Goal: Task Accomplishment & Management: Complete application form

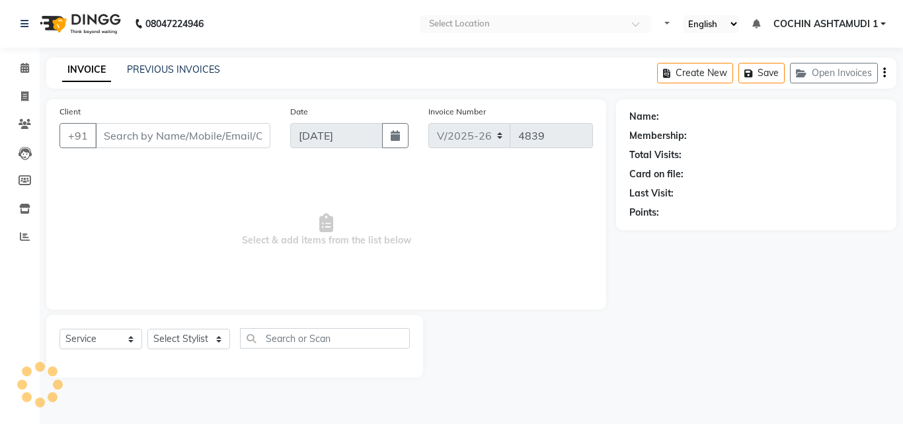
select select "4632"
select select "service"
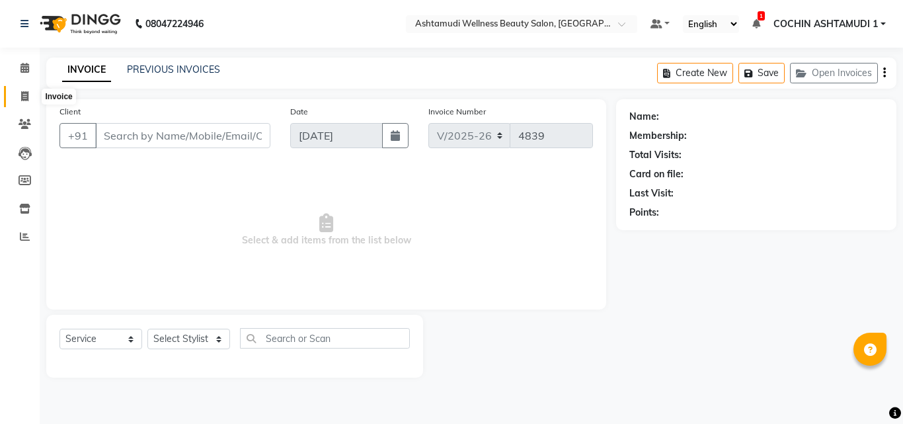
click at [28, 88] on link "Invoice" at bounding box center [20, 97] width 32 height 22
select select "service"
select select "4632"
type input "4839"
click at [136, 136] on input "Client" at bounding box center [182, 135] width 175 height 25
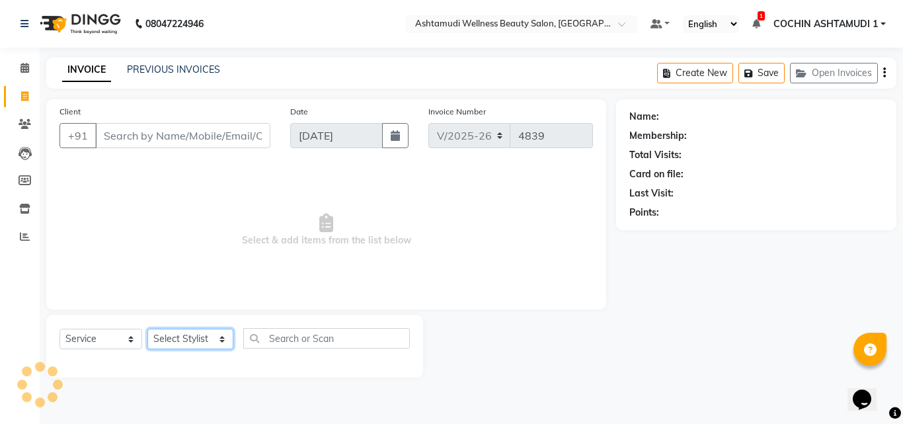
drag, startPoint x: 178, startPoint y: 338, endPoint x: 179, endPoint y: 329, distance: 8.7
click at [178, 338] on select "Select Stylist [PERSON_NAME](URAJ) [PERSON_NAME] COCHIN ASHTAMUDI Danish [PERSO…" at bounding box center [190, 339] width 86 height 20
select select "45927"
click at [147, 329] on select "Select Stylist [PERSON_NAME](URAJ) [PERSON_NAME] COCHIN ASHTAMUDI Danish [PERSO…" at bounding box center [190, 339] width 86 height 20
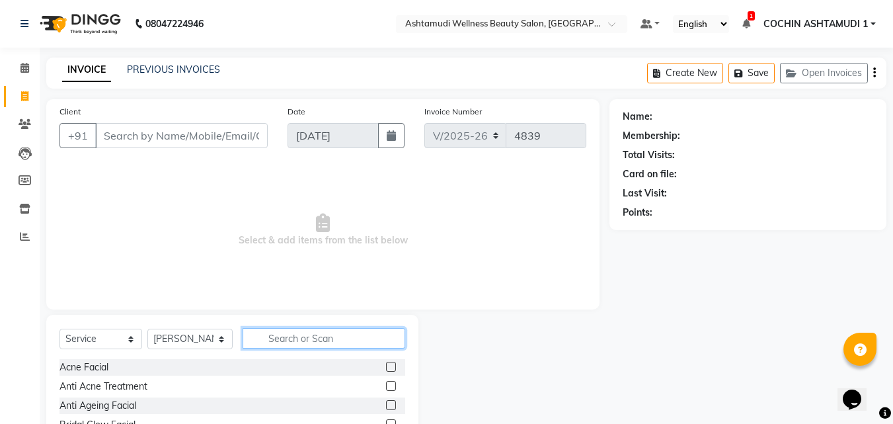
click at [284, 341] on input "text" at bounding box center [324, 338] width 163 height 20
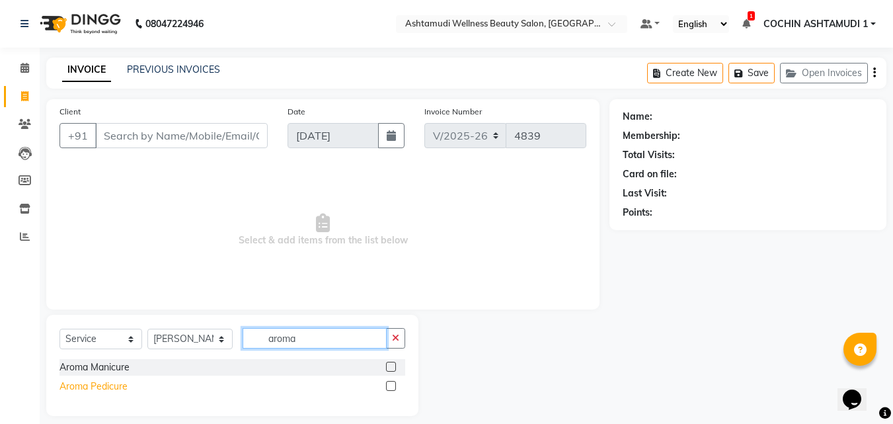
type input "aroma"
click at [100, 387] on div "Aroma Pedicure" at bounding box center [94, 387] width 68 height 14
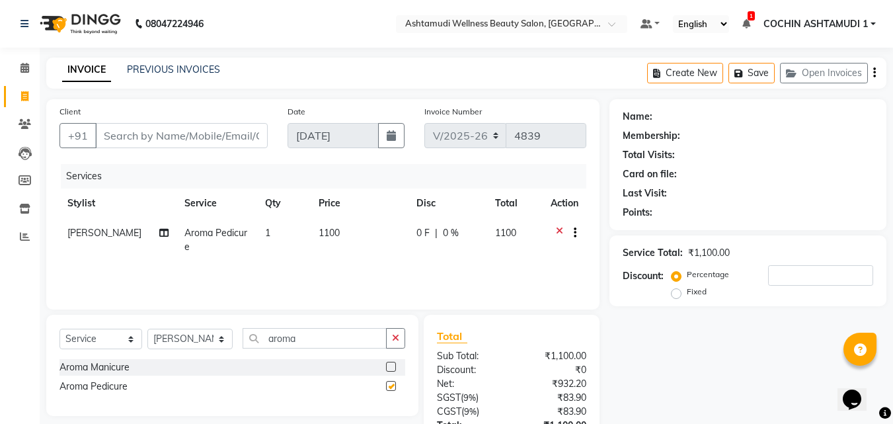
checkbox input "false"
click at [399, 337] on icon "button" at bounding box center [395, 337] width 7 height 9
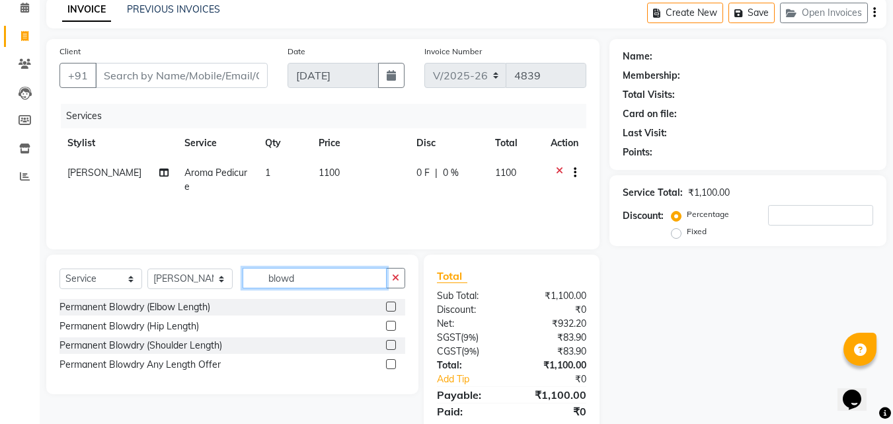
scroll to position [105, 0]
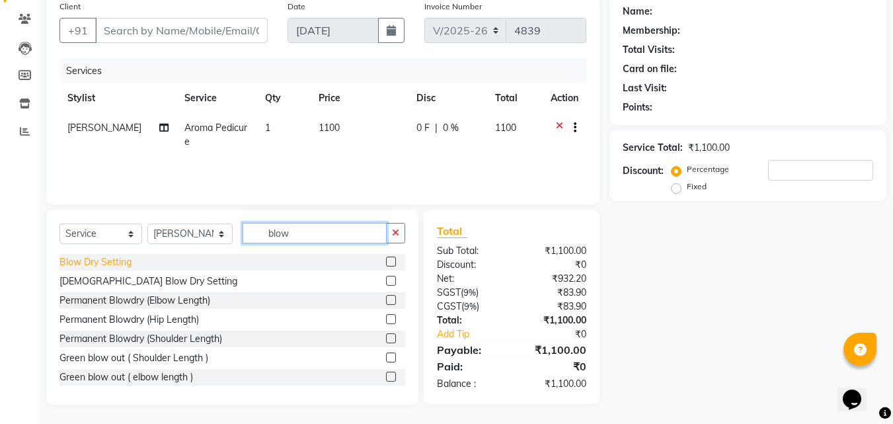
type input "blow"
click at [95, 261] on div "Blow Dry Setting" at bounding box center [96, 262] width 72 height 14
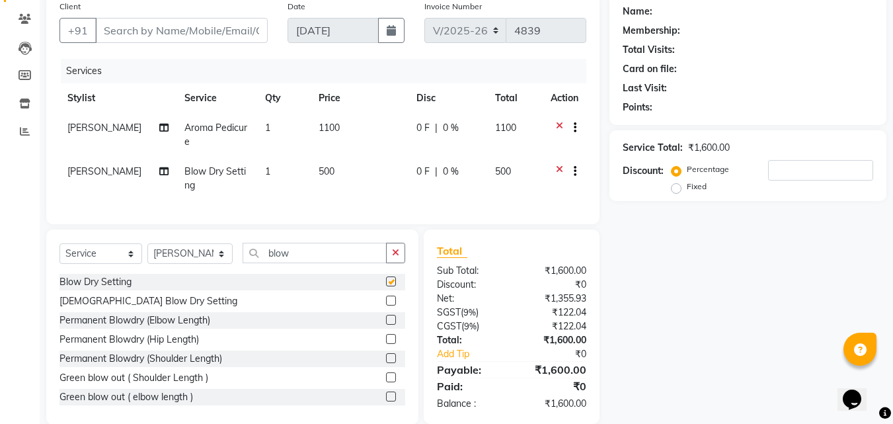
checkbox input "false"
click at [188, 20] on input "Client" at bounding box center [181, 30] width 173 height 25
type input "9"
type input "0"
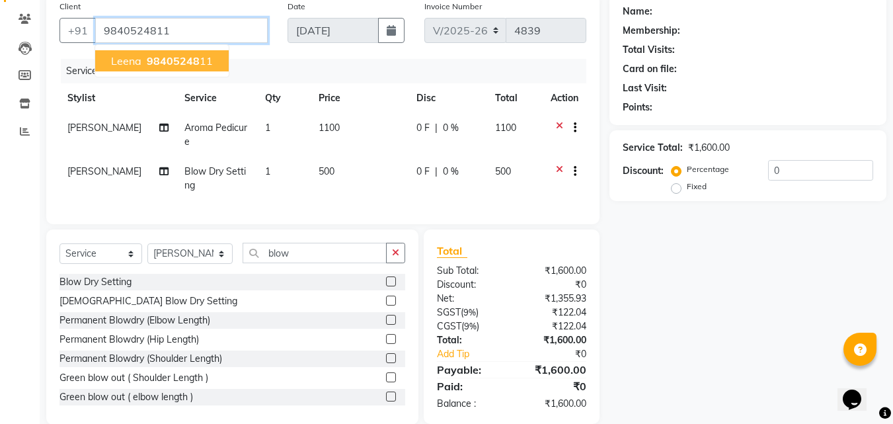
type input "9840524811"
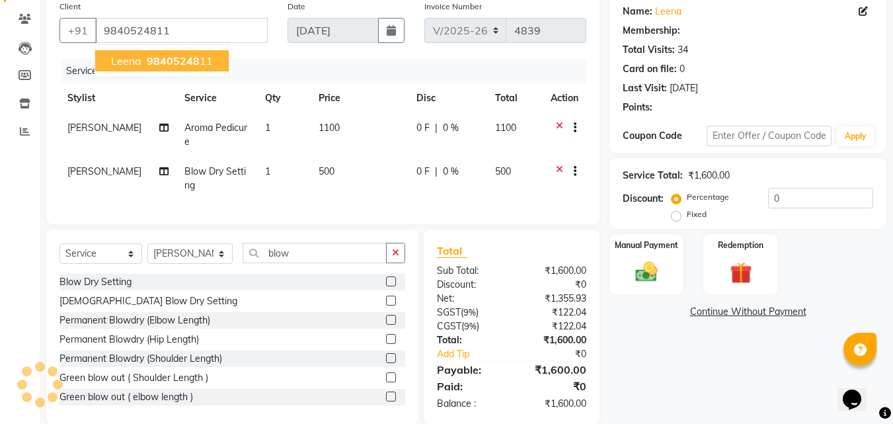
type input "15"
select select "2: Object"
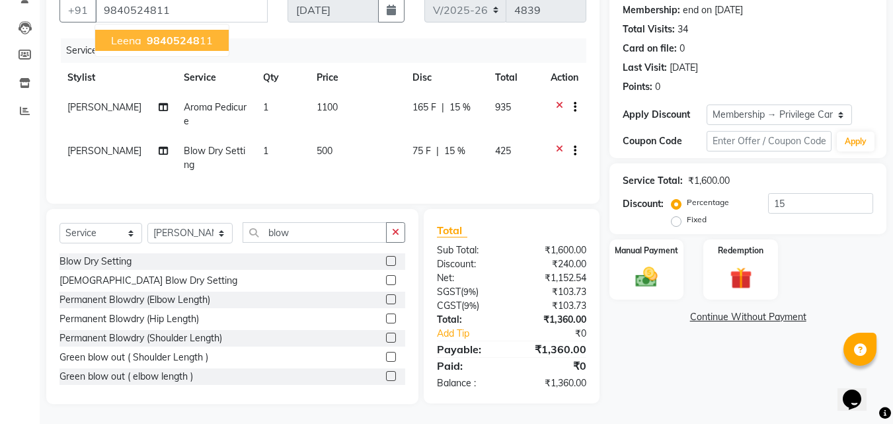
scroll to position [136, 0]
click at [651, 243] on label "Manual Payment" at bounding box center [647, 249] width 66 height 13
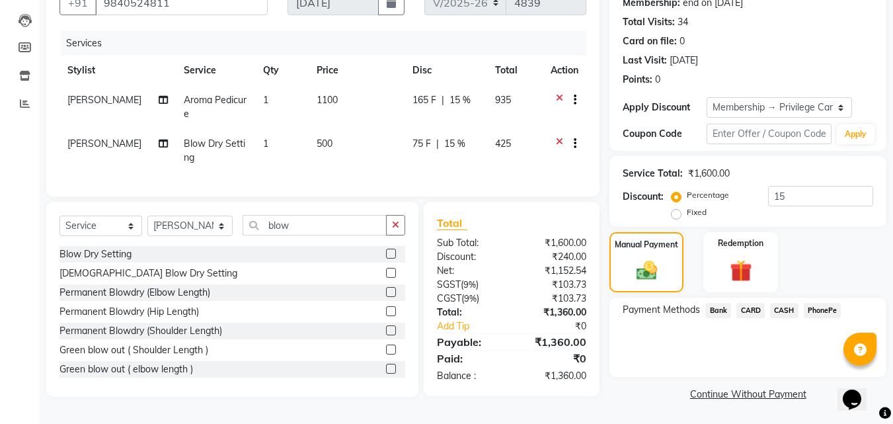
click at [752, 303] on span "CARD" at bounding box center [751, 310] width 28 height 15
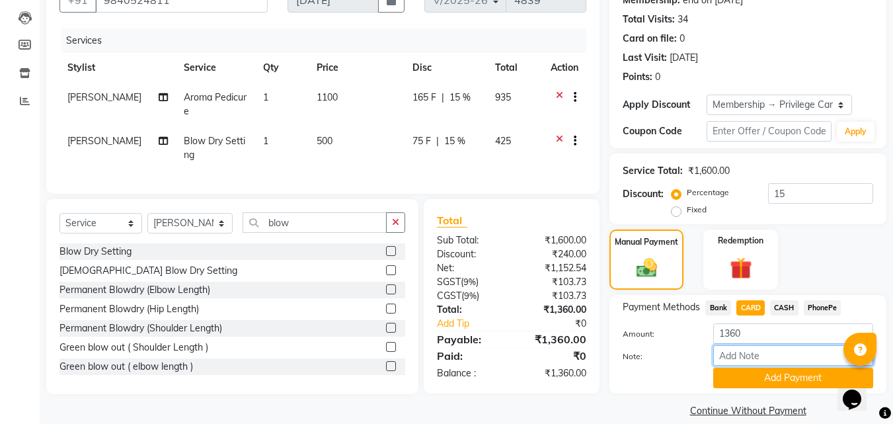
click at [754, 354] on input "Note:" at bounding box center [793, 355] width 160 height 20
type input "RAGHI"
click at [780, 378] on button "Add Payment" at bounding box center [793, 378] width 160 height 20
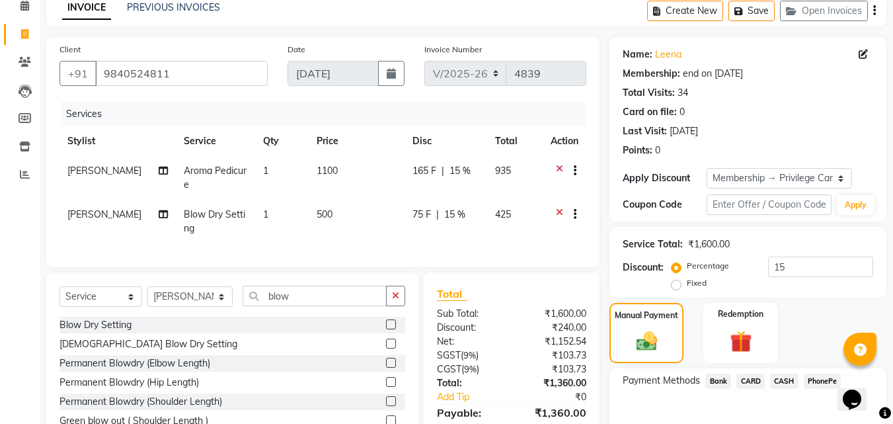
scroll to position [209, 0]
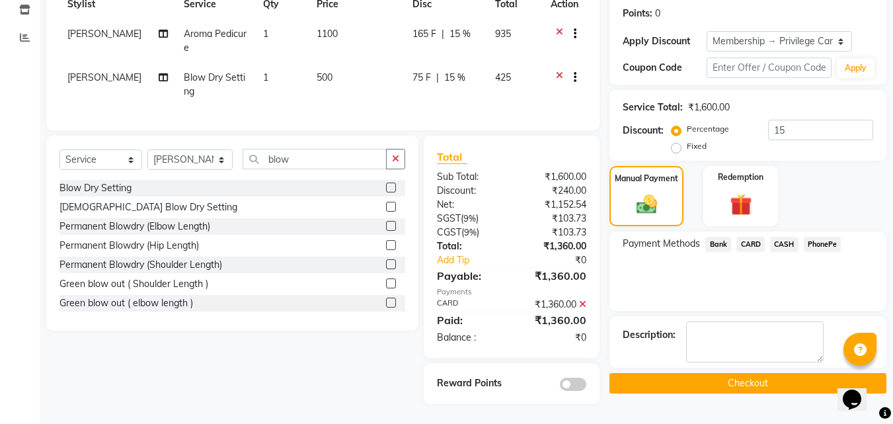
click at [689, 373] on button "Checkout" at bounding box center [748, 383] width 277 height 20
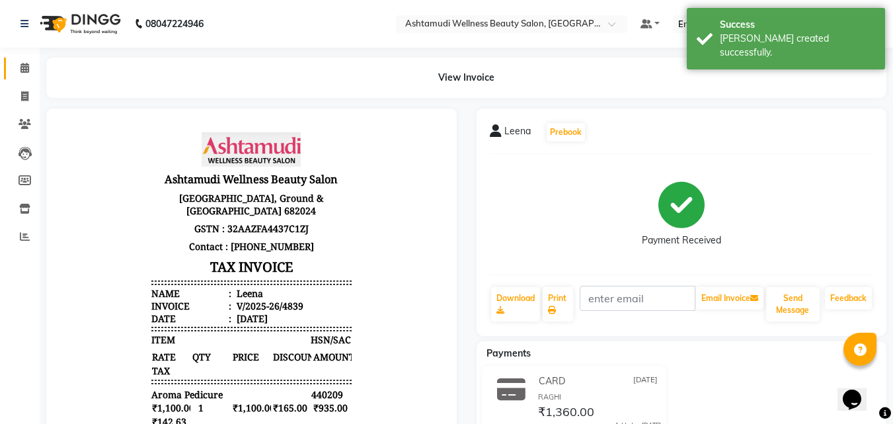
click at [27, 60] on link "Calendar" at bounding box center [20, 69] width 32 height 22
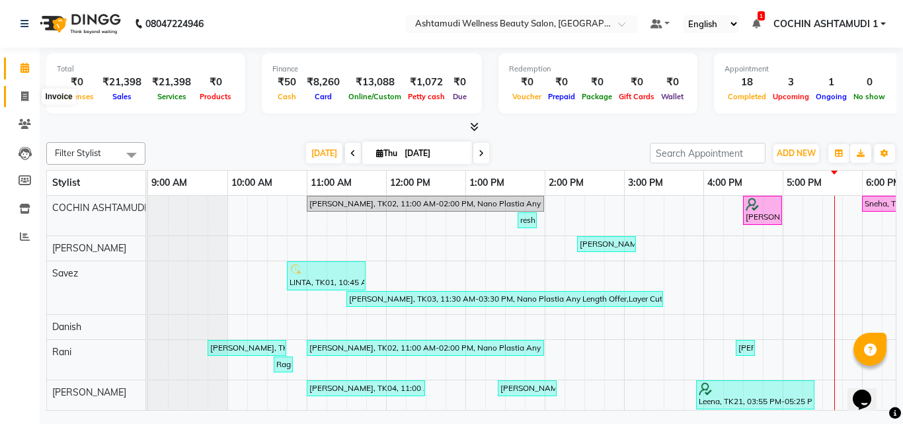
click at [24, 93] on icon at bounding box center [24, 96] width 7 height 10
select select "service"
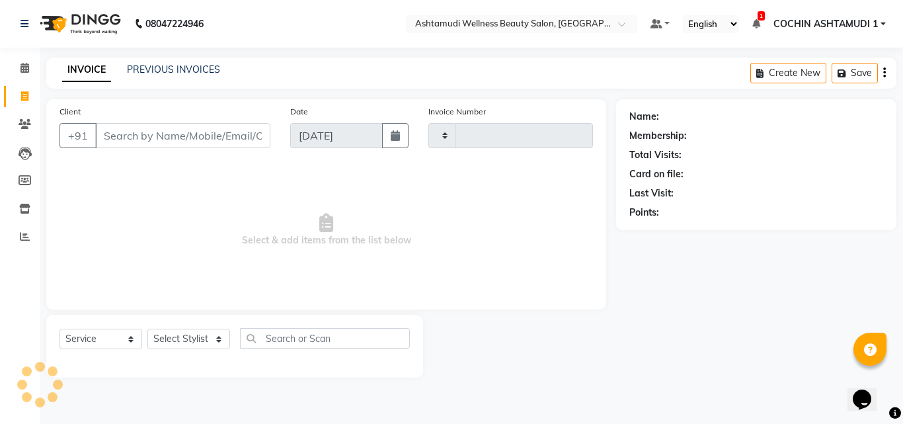
type input "4840"
select select "4632"
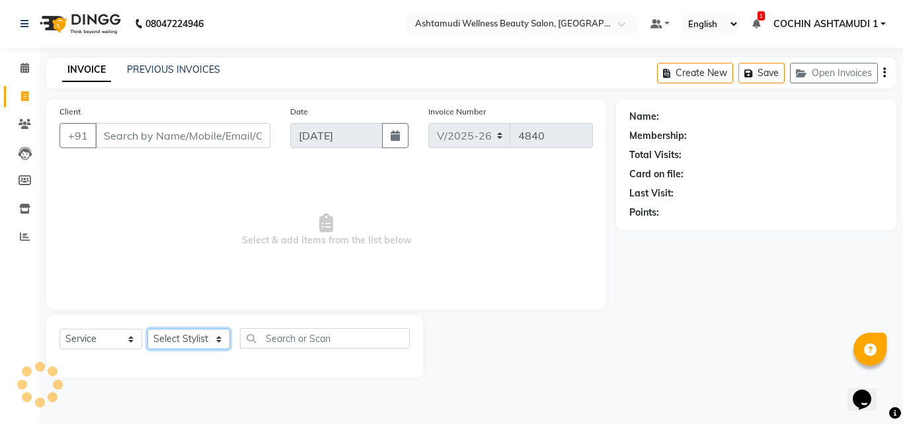
click at [192, 337] on select "Select Stylist" at bounding box center [188, 339] width 83 height 20
select select "44402"
click at [147, 329] on select "Select Stylist [PERSON_NAME](URAJ) [PERSON_NAME] COCHIN ASHTAMUDI Danish [PERSO…" at bounding box center [190, 339] width 86 height 20
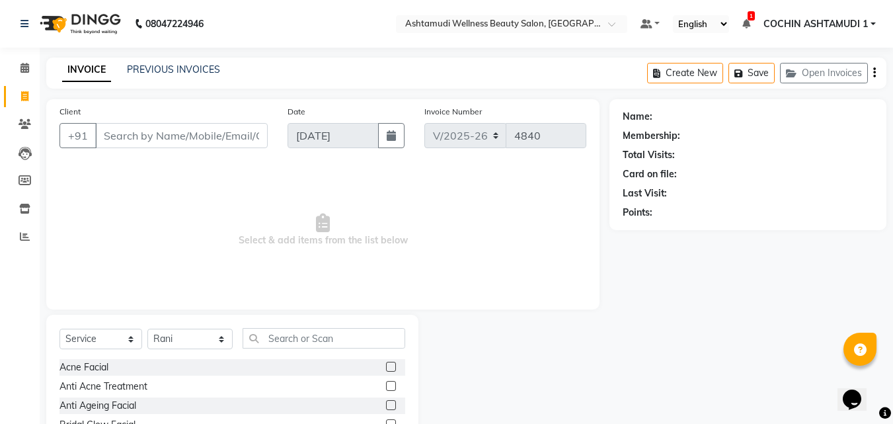
click at [324, 326] on div "Select Service Product Membership Package Voucher Prepaid Gift Card Select Styl…" at bounding box center [232, 412] width 372 height 195
click at [319, 341] on input "text" at bounding box center [324, 338] width 163 height 20
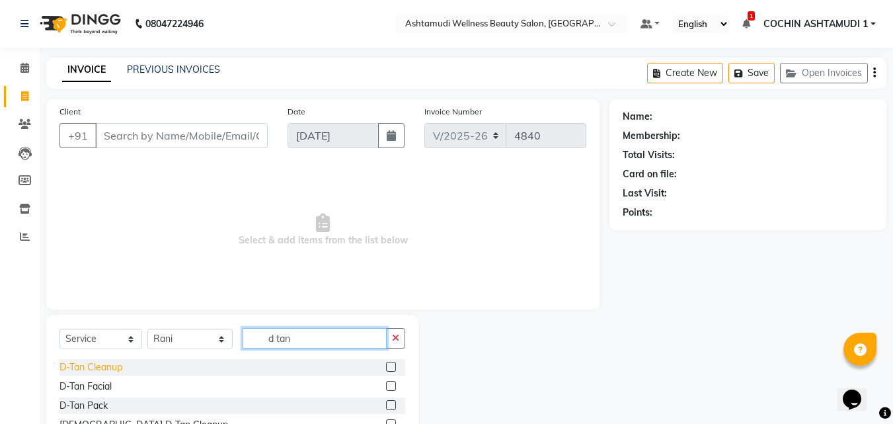
type input "d tan"
click at [91, 364] on div "D-Tan Cleanup" at bounding box center [91, 367] width 63 height 14
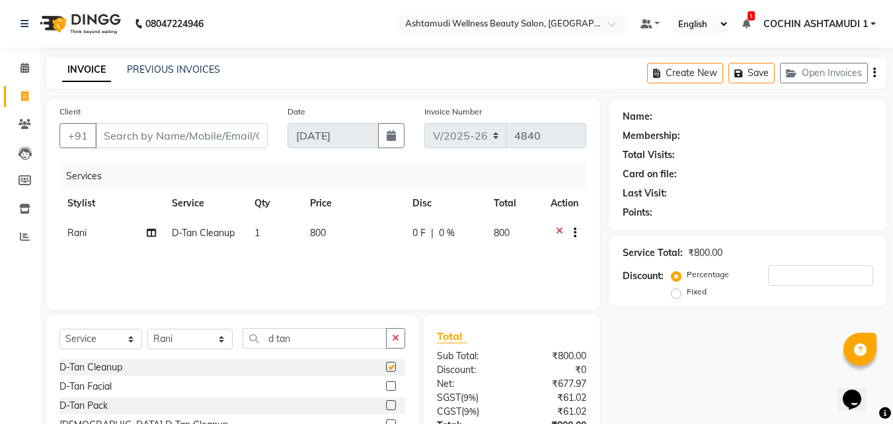
checkbox input "false"
click at [396, 332] on button "button" at bounding box center [395, 338] width 19 height 20
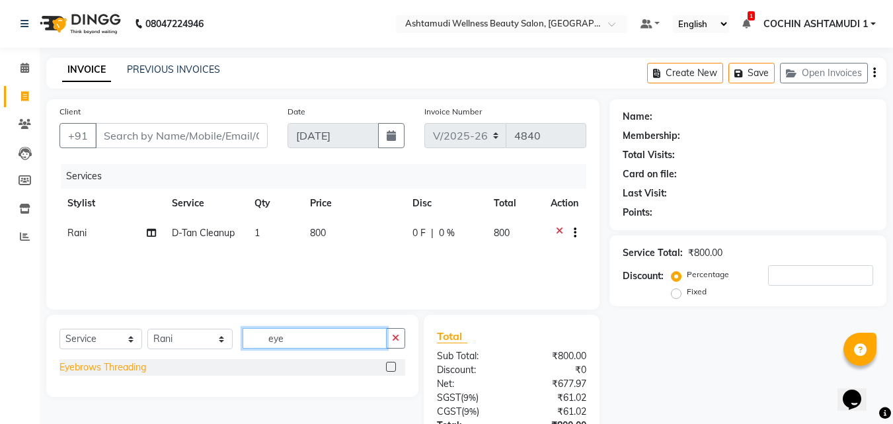
type input "eye"
click at [122, 370] on div "Eyebrows Threading" at bounding box center [103, 367] width 87 height 14
checkbox input "false"
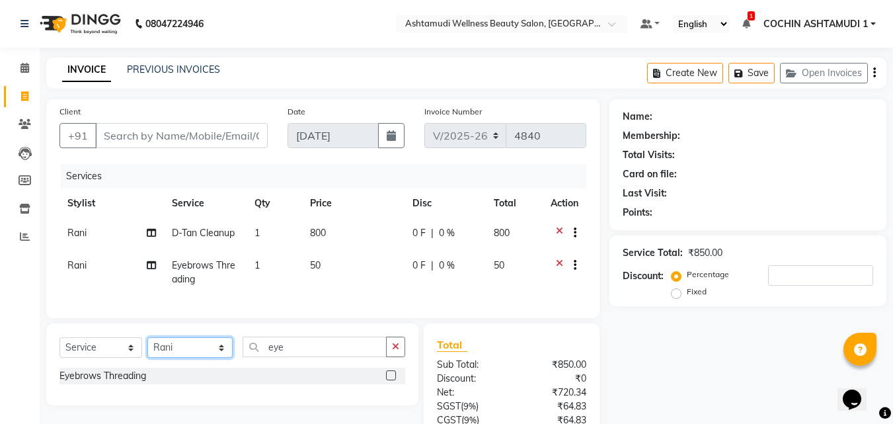
drag, startPoint x: 171, startPoint y: 363, endPoint x: 172, endPoint y: 347, distance: 15.9
click at [171, 358] on select "Select Stylist [PERSON_NAME](URAJ) [PERSON_NAME] COCHIN ASHTAMUDI Danish [PERSO…" at bounding box center [189, 347] width 85 height 20
select select "86812"
click at [147, 347] on select "Select Stylist [PERSON_NAME](URAJ) [PERSON_NAME] COCHIN ASHTAMUDI Danish [PERSO…" at bounding box center [189, 347] width 85 height 20
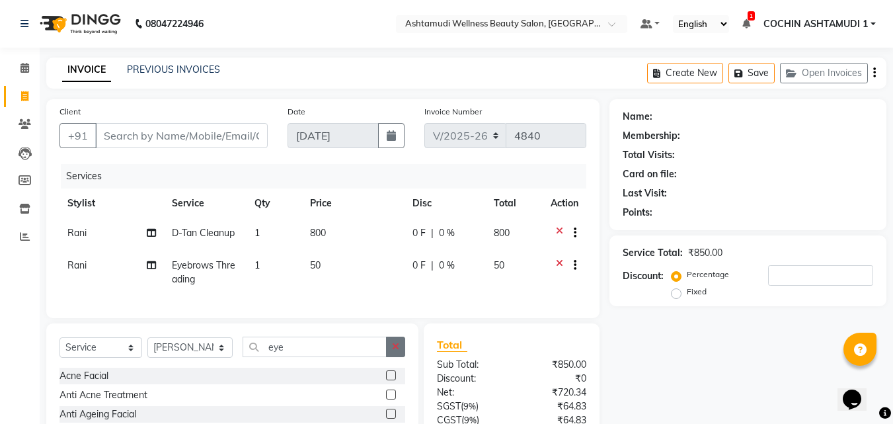
click at [394, 351] on icon "button" at bounding box center [395, 346] width 7 height 9
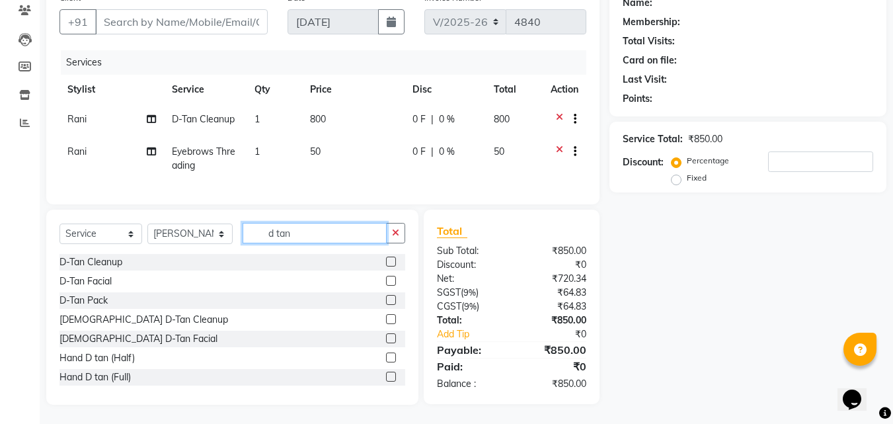
scroll to position [124, 0]
type input "d tan"
click at [87, 257] on div "D-Tan Cleanup" at bounding box center [91, 262] width 63 height 14
checkbox input "false"
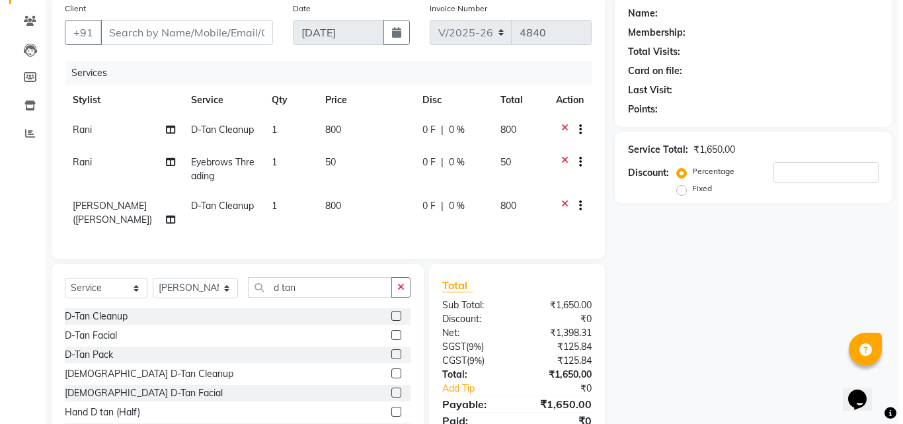
scroll to position [0, 0]
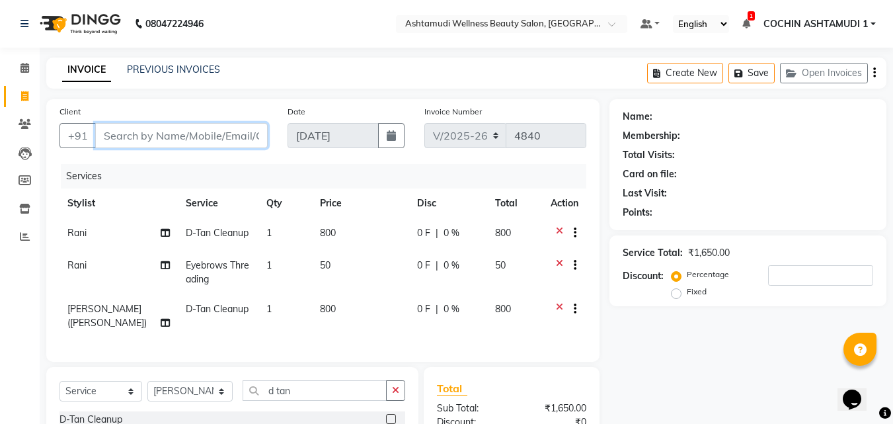
click at [199, 126] on input "Client" at bounding box center [181, 135] width 173 height 25
type input "8"
type input "0"
type input "8848292618"
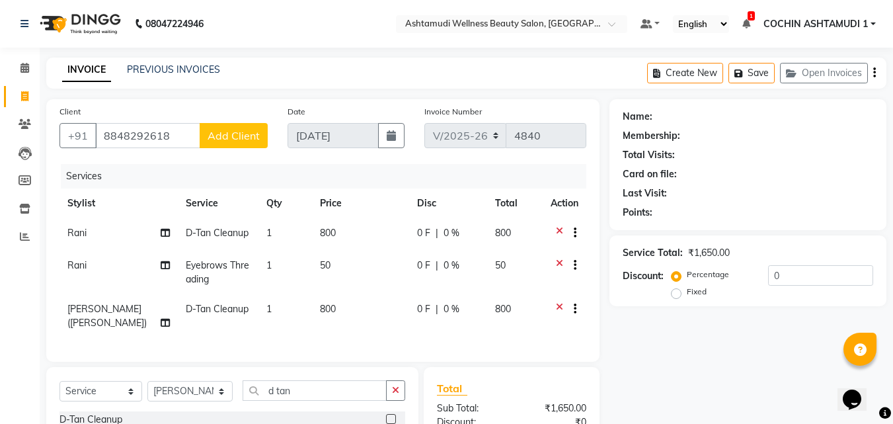
click at [245, 134] on span "Add Client" at bounding box center [234, 135] width 52 height 13
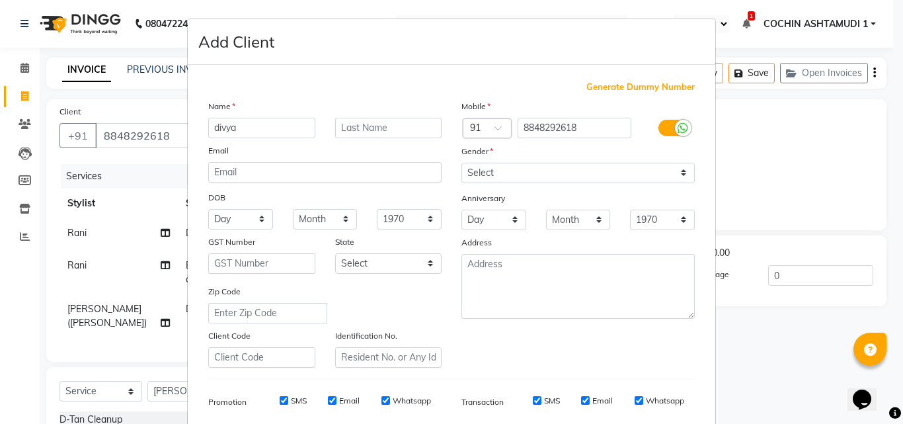
type input "divya"
click at [514, 174] on select "Select [DEMOGRAPHIC_DATA] [DEMOGRAPHIC_DATA] Other Prefer Not To Say" at bounding box center [578, 173] width 233 height 20
select select "[DEMOGRAPHIC_DATA]"
click at [462, 163] on select "Select [DEMOGRAPHIC_DATA] [DEMOGRAPHIC_DATA] Other Prefer Not To Say" at bounding box center [578, 173] width 233 height 20
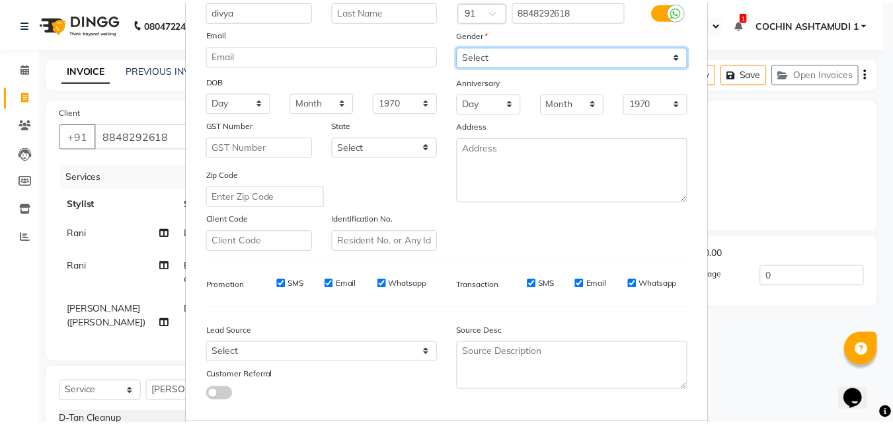
scroll to position [186, 0]
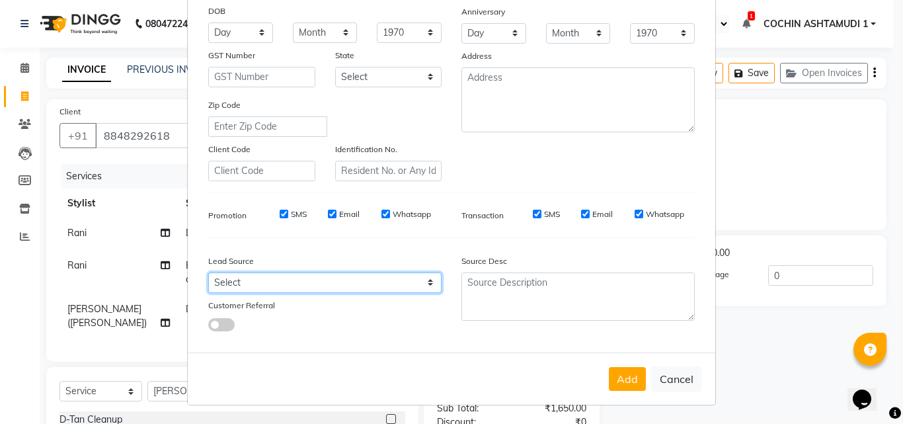
click at [264, 277] on select "Select Walk-in Referral Internet Friend Word of Mouth Advertisement Facebook Ju…" at bounding box center [324, 282] width 233 height 20
select select "31346"
click at [208, 272] on select "Select Walk-in Referral Internet Friend Word of Mouth Advertisement Facebook Ju…" at bounding box center [324, 282] width 233 height 20
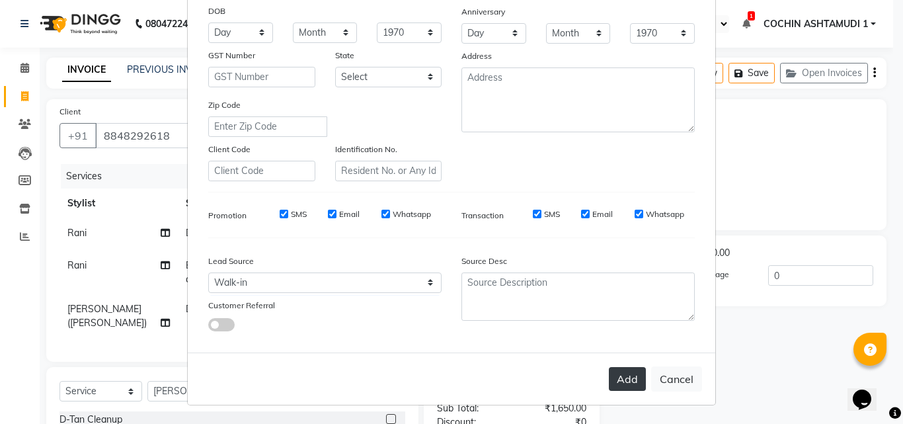
click at [620, 370] on button "Add" at bounding box center [627, 379] width 37 height 24
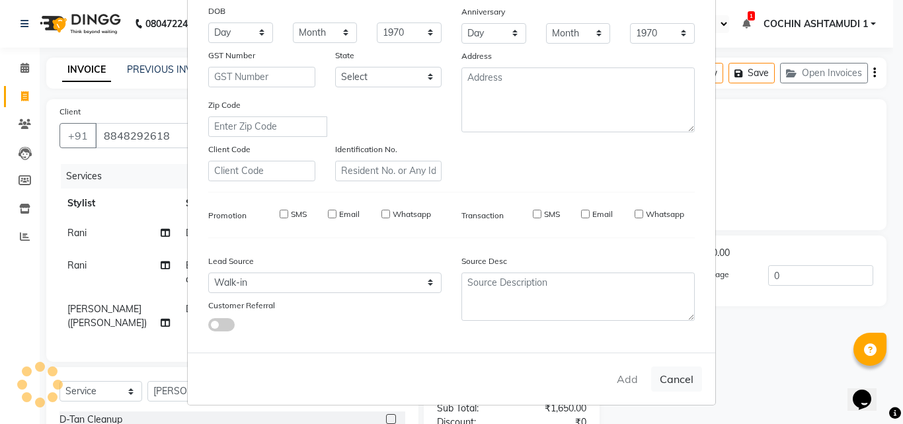
select select
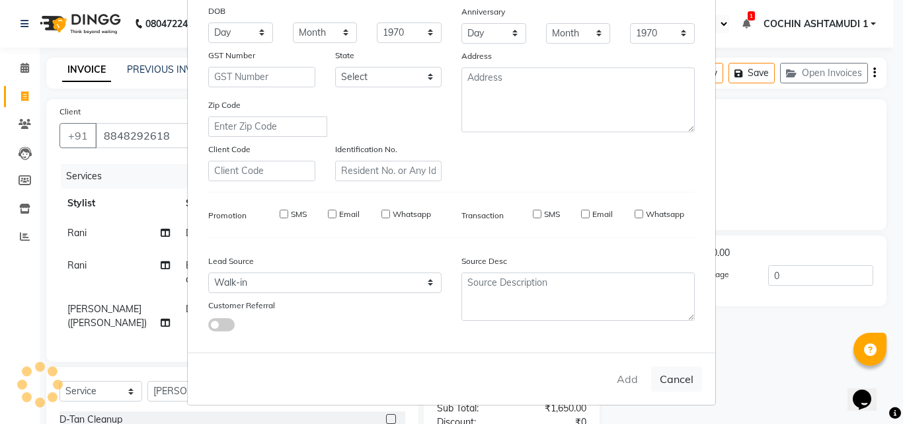
select select
checkbox input "false"
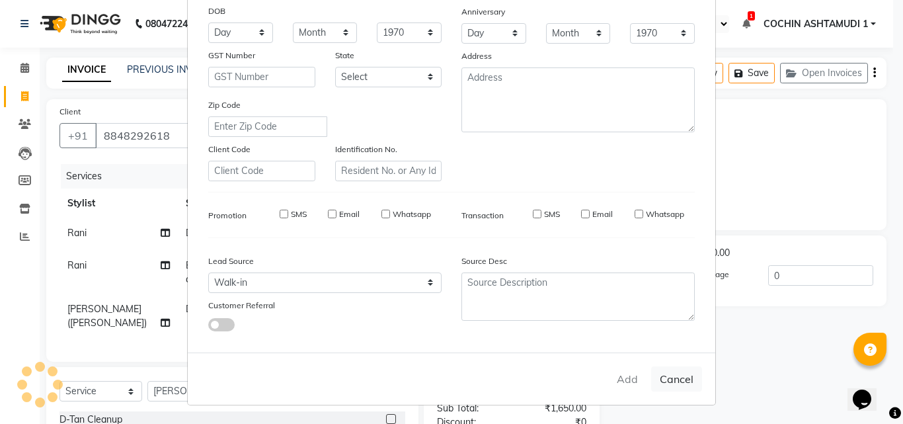
checkbox input "false"
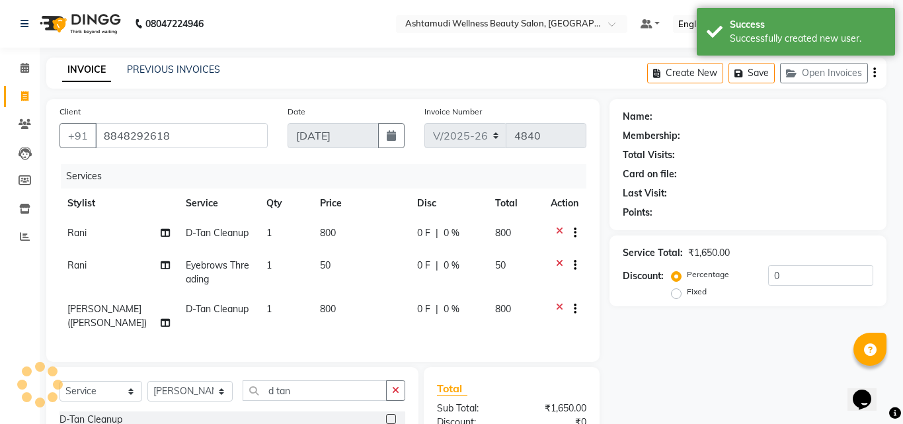
select select "1: Object"
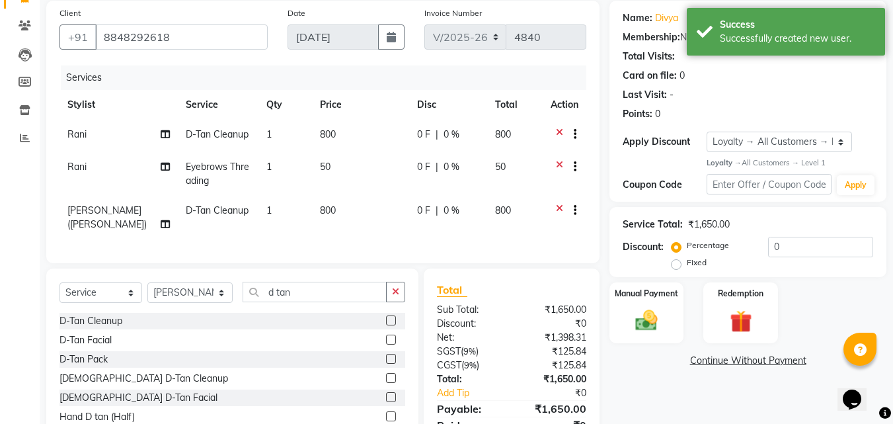
scroll to position [168, 0]
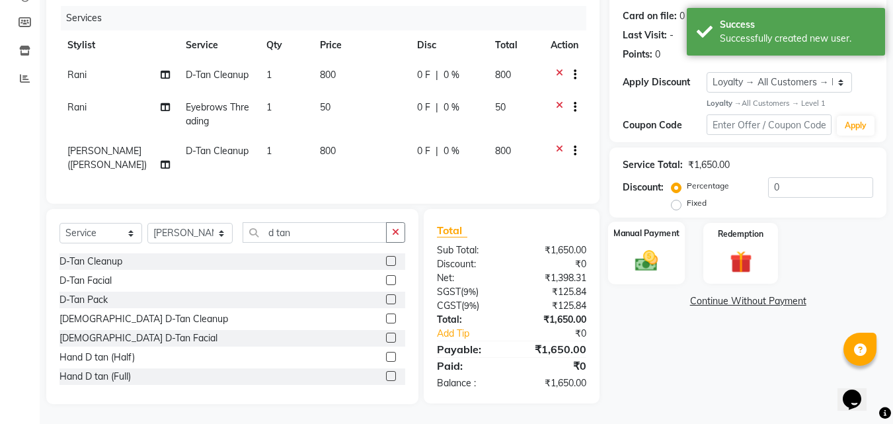
click at [658, 231] on div "Manual Payment" at bounding box center [646, 252] width 77 height 63
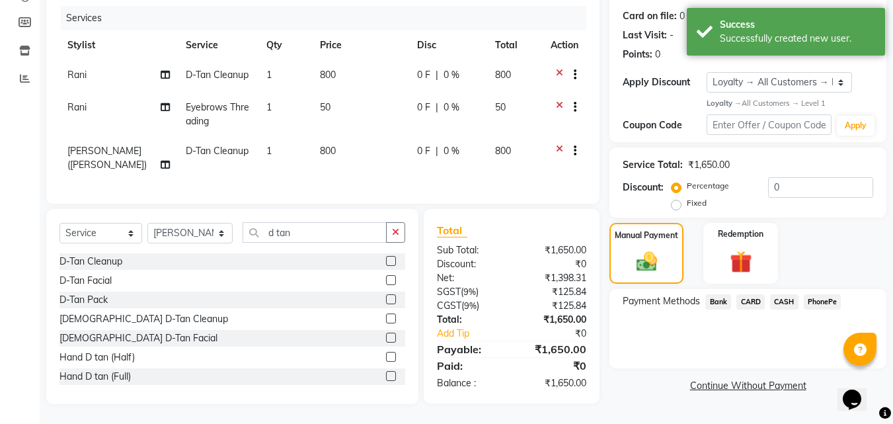
click at [817, 298] on span "PhonePe" at bounding box center [823, 301] width 38 height 15
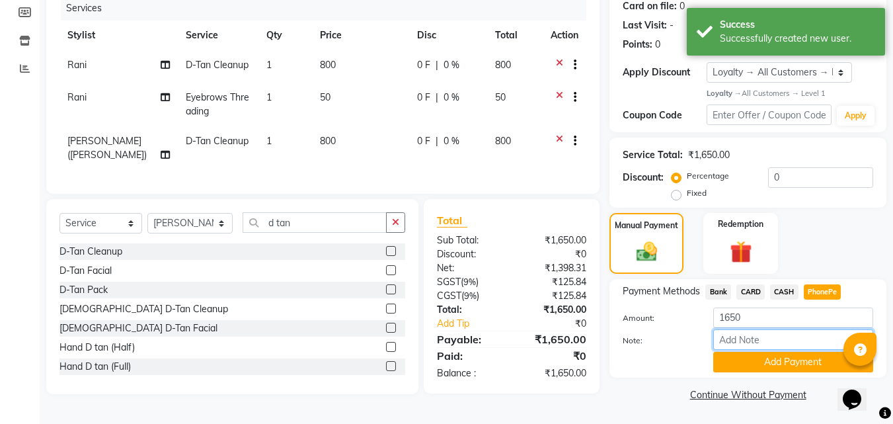
click at [756, 337] on input "Note:" at bounding box center [793, 339] width 160 height 20
type input "RAGHI"
click at [743, 354] on button "Add Payment" at bounding box center [793, 362] width 160 height 20
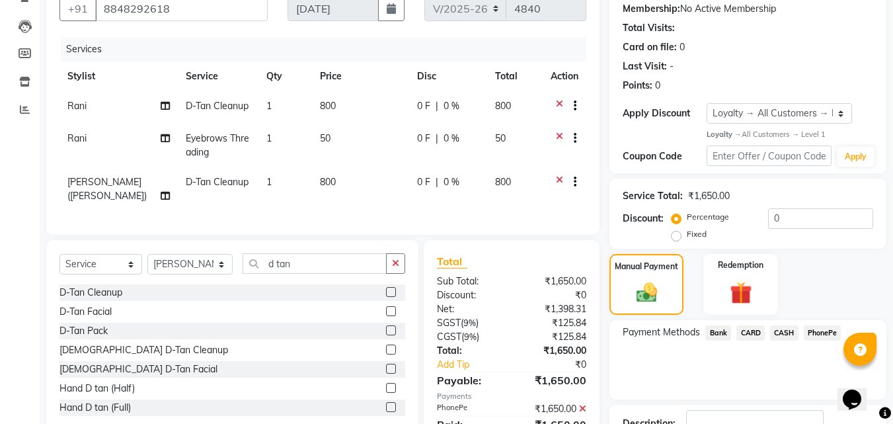
scroll to position [274, 0]
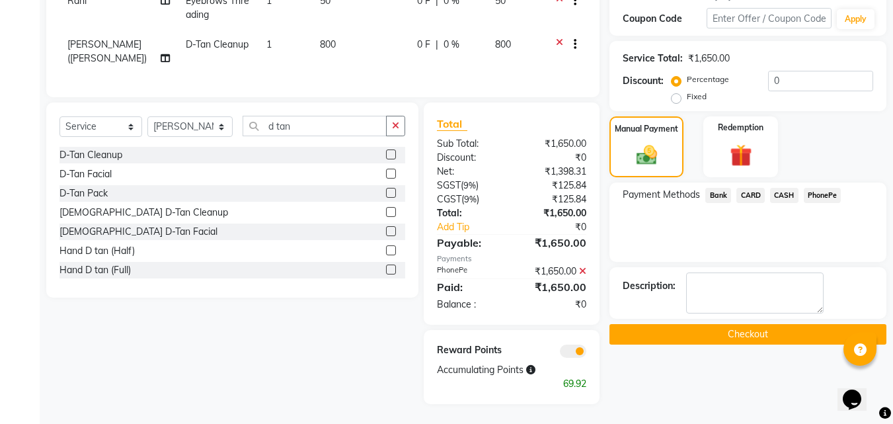
click at [657, 329] on button "Checkout" at bounding box center [748, 334] width 277 height 20
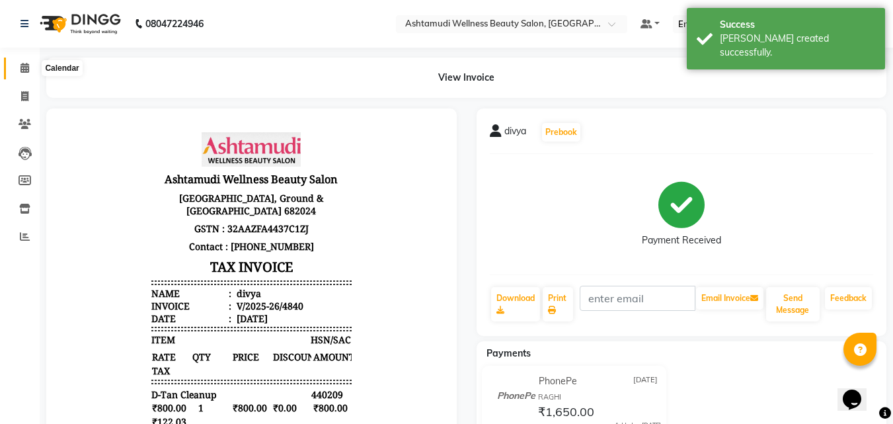
click at [22, 68] on icon at bounding box center [24, 68] width 9 height 10
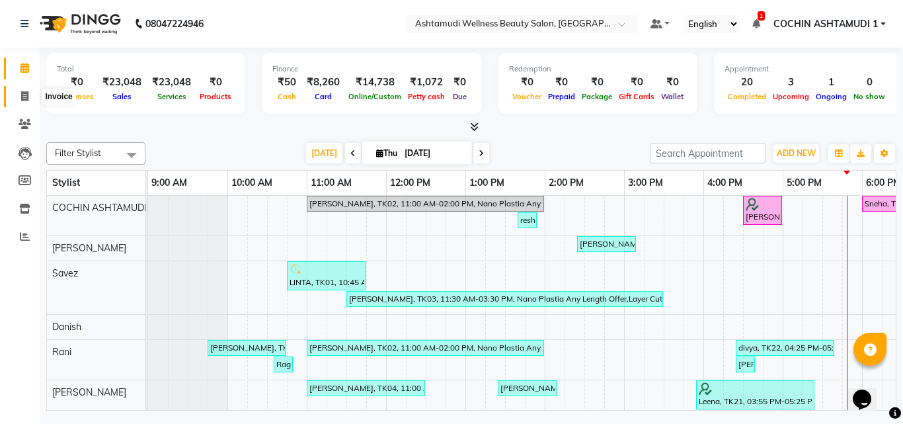
click at [33, 93] on span at bounding box center [24, 96] width 23 height 15
select select "service"
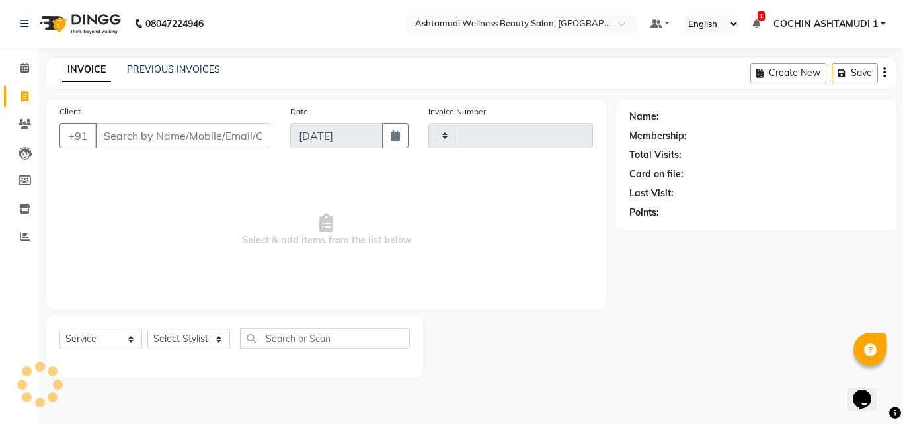
type input "4841"
select select "4632"
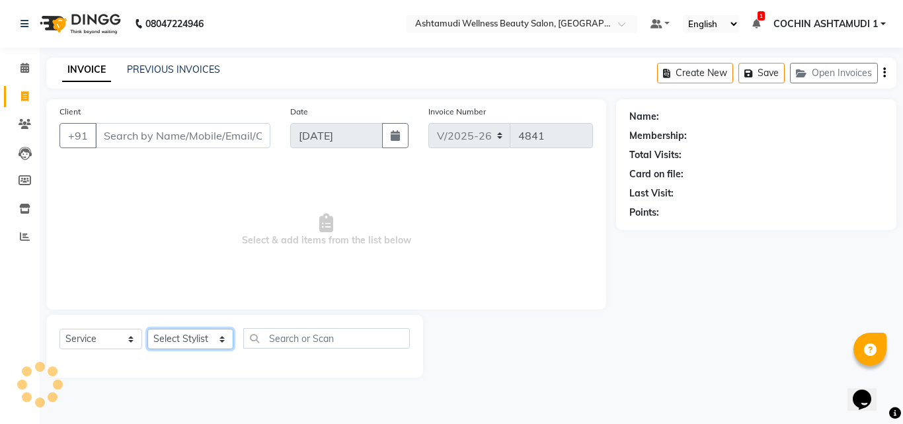
click at [188, 335] on select "Select Stylist [PERSON_NAME](URAJ) [PERSON_NAME] COCHIN ASHTAMUDI Danish [PERSO…" at bounding box center [190, 339] width 86 height 20
select select "45926"
click at [147, 329] on select "Select Stylist [PERSON_NAME](URAJ) [PERSON_NAME] COCHIN ASHTAMUDI Danish [PERSO…" at bounding box center [190, 339] width 86 height 20
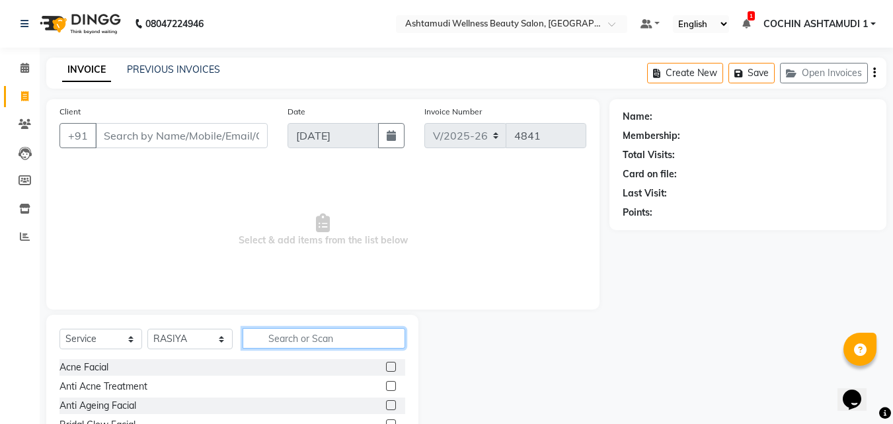
click at [309, 332] on input "text" at bounding box center [324, 338] width 163 height 20
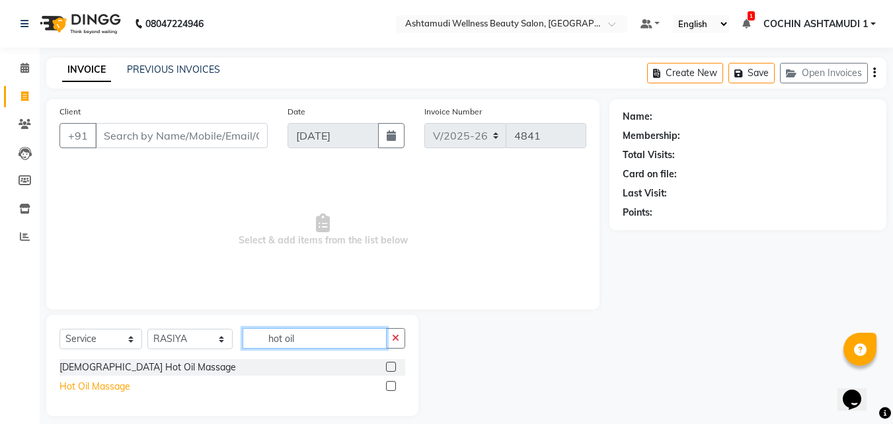
type input "hot oil"
click at [113, 383] on div "Hot Oil Massage" at bounding box center [95, 387] width 71 height 14
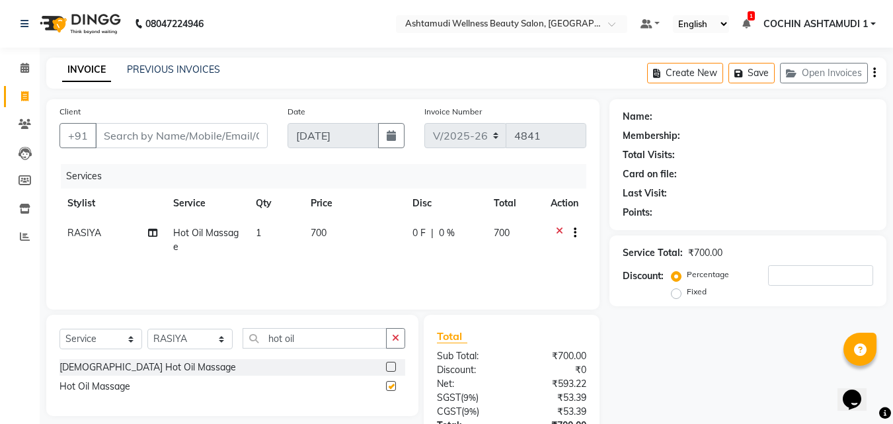
checkbox input "false"
click at [196, 143] on input "Client" at bounding box center [181, 135] width 173 height 25
type input "9"
type input "0"
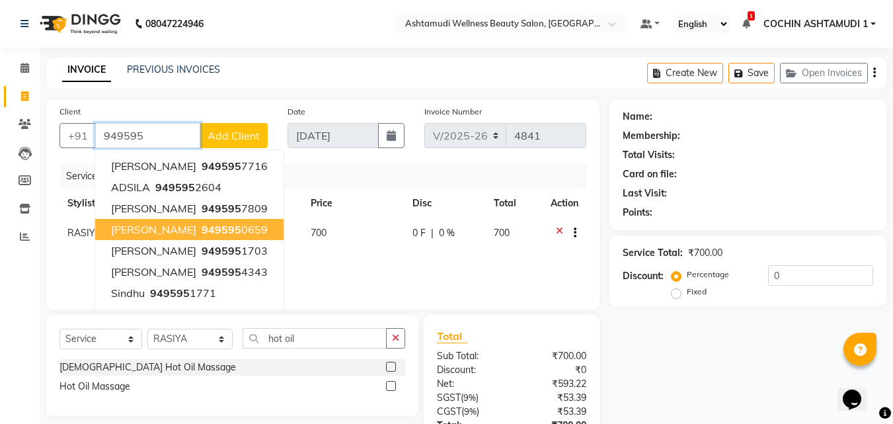
click at [233, 227] on ngb-highlight "949595 0659" at bounding box center [233, 229] width 69 height 13
type input "9495950659"
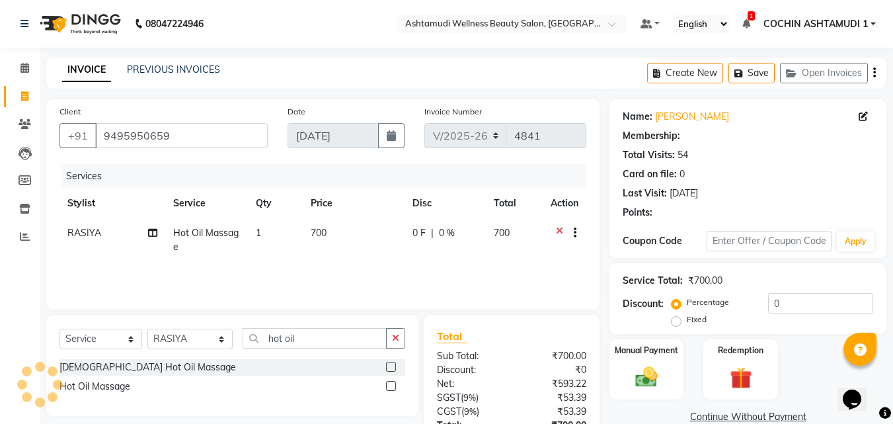
select select "2: Object"
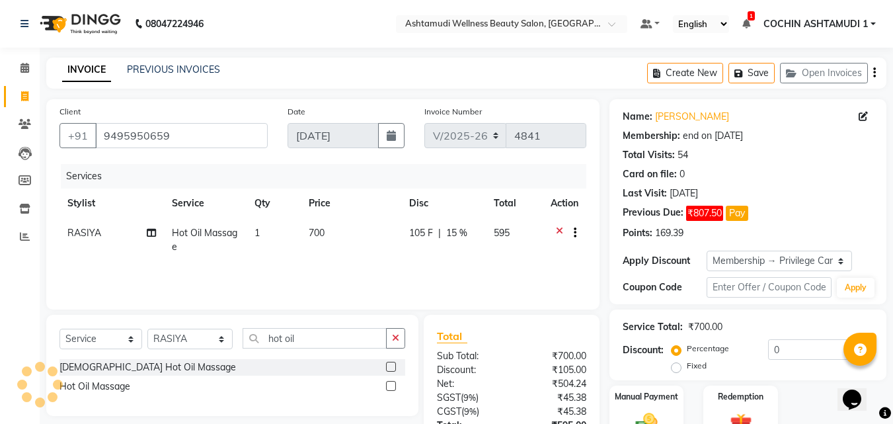
type input "15"
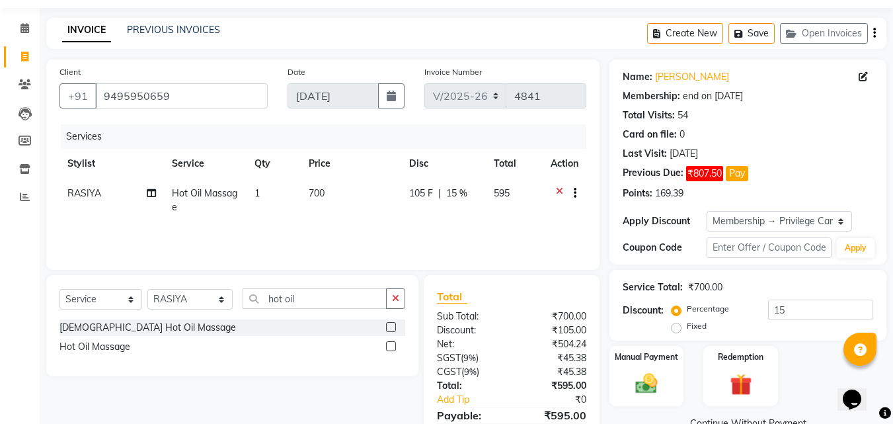
scroll to position [105, 0]
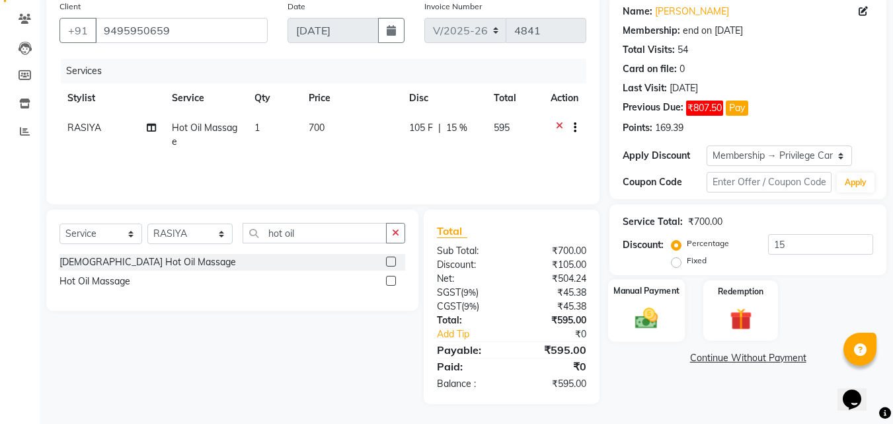
click at [660, 302] on div "Manual Payment" at bounding box center [646, 310] width 77 height 63
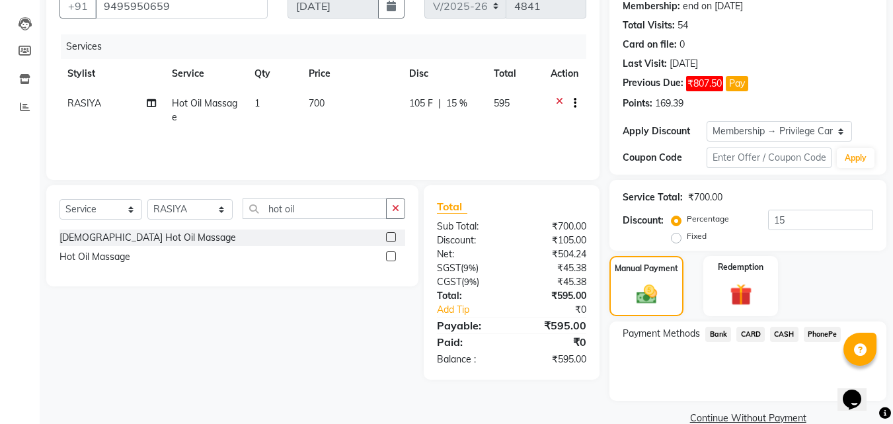
scroll to position [153, 0]
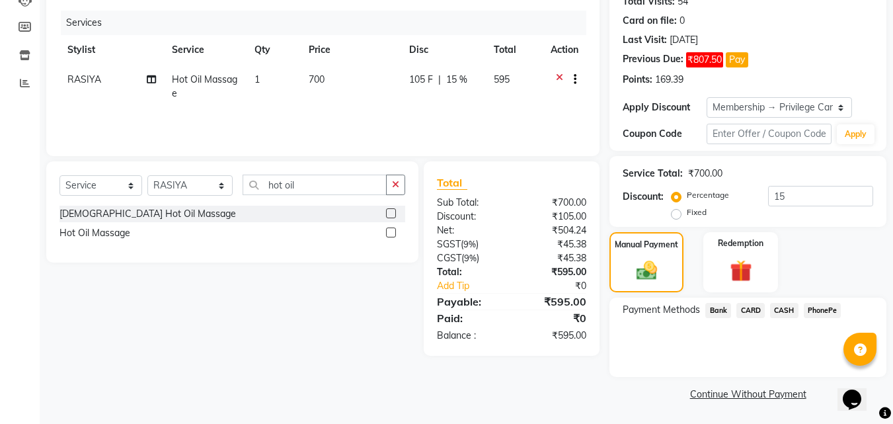
click at [819, 307] on span "PhonePe" at bounding box center [823, 310] width 38 height 15
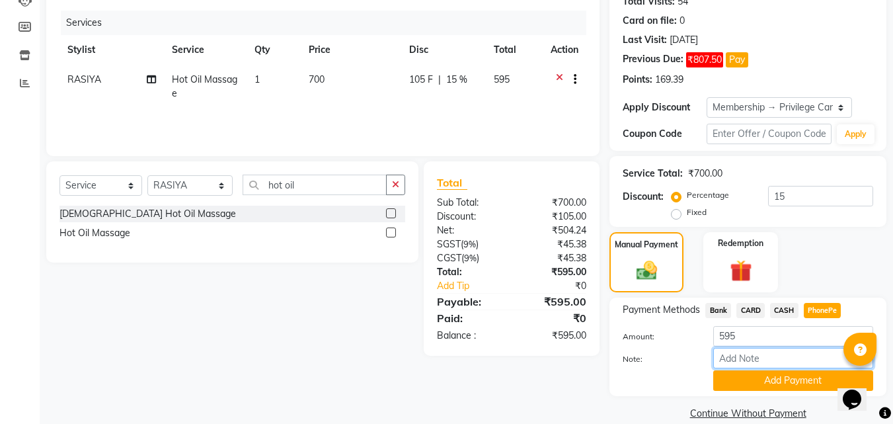
click at [768, 351] on input "Note:" at bounding box center [793, 358] width 160 height 20
type input "RAGHI"
click at [767, 377] on button "Add Payment" at bounding box center [793, 380] width 160 height 20
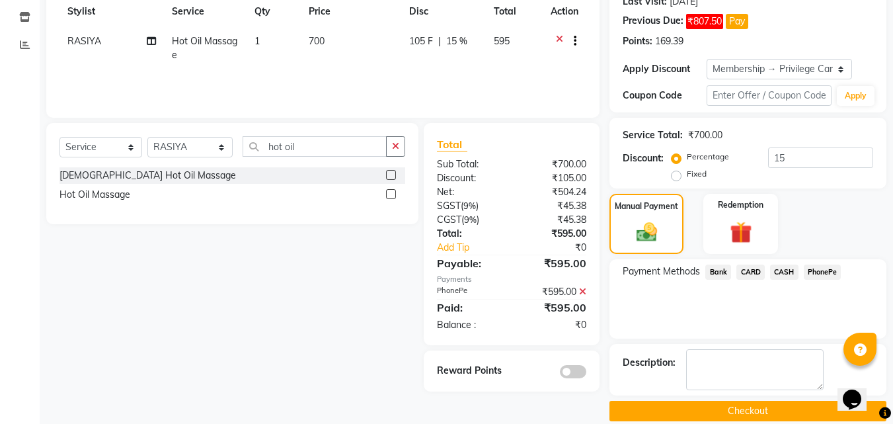
scroll to position [209, 0]
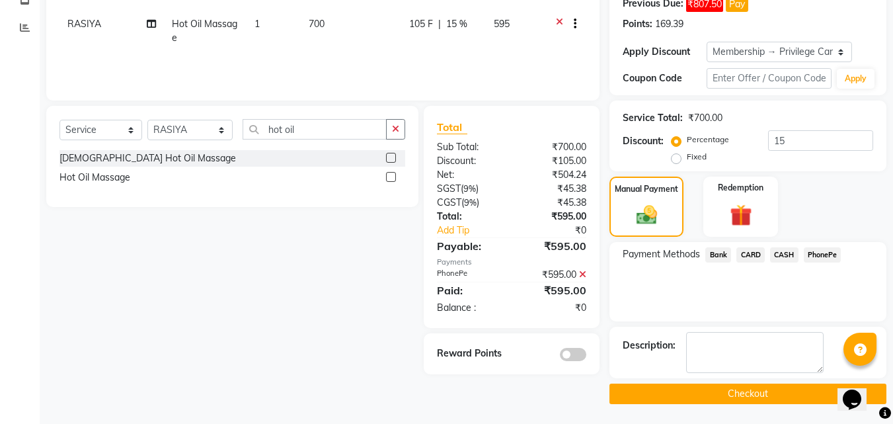
click at [719, 394] on button "Checkout" at bounding box center [748, 393] width 277 height 20
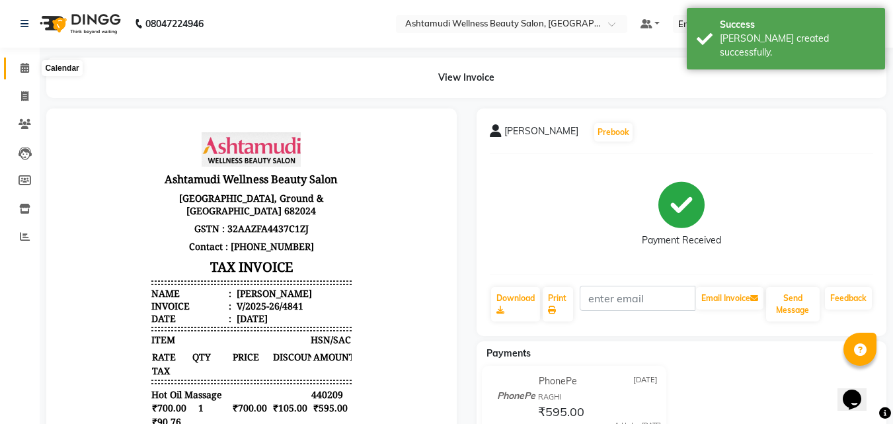
click at [20, 67] on icon at bounding box center [24, 68] width 9 height 10
